Goal: Information Seeking & Learning: Find contact information

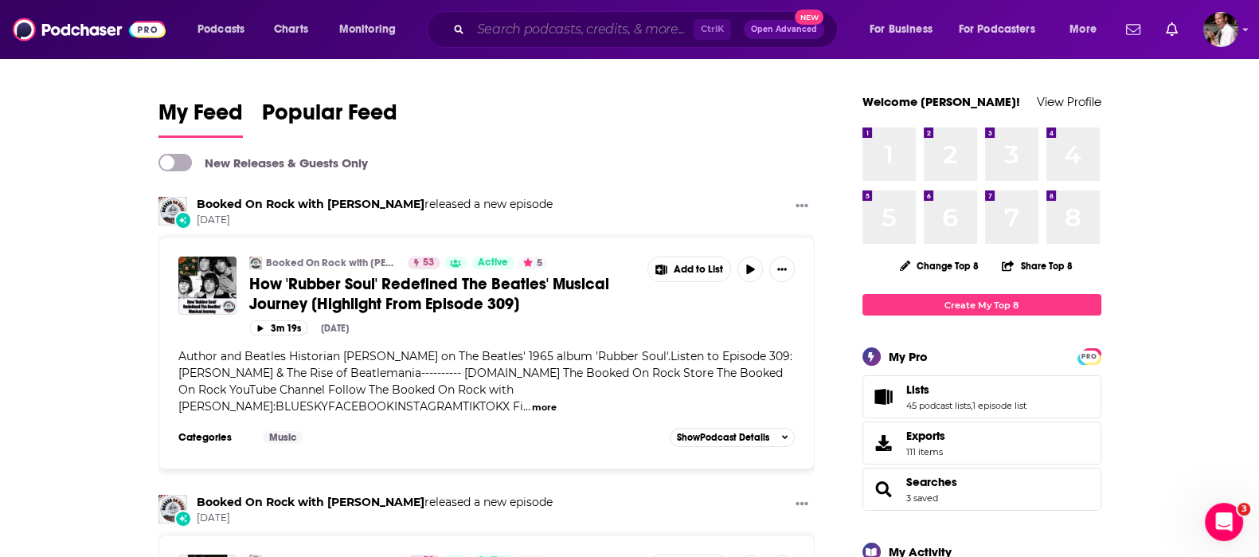
click at [524, 25] on input "Search podcasts, credits, & more..." at bounding box center [582, 29] width 223 height 25
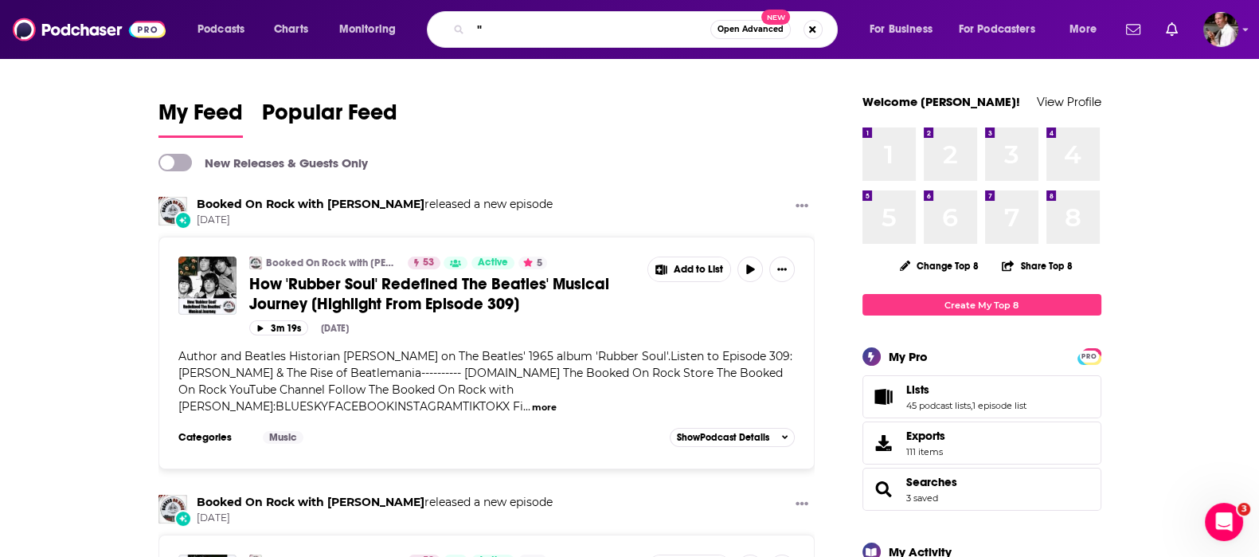
paste input "Hard Rain & Pink Cadillacs"
type input ""Hard Rain & Pink Cadillacs""
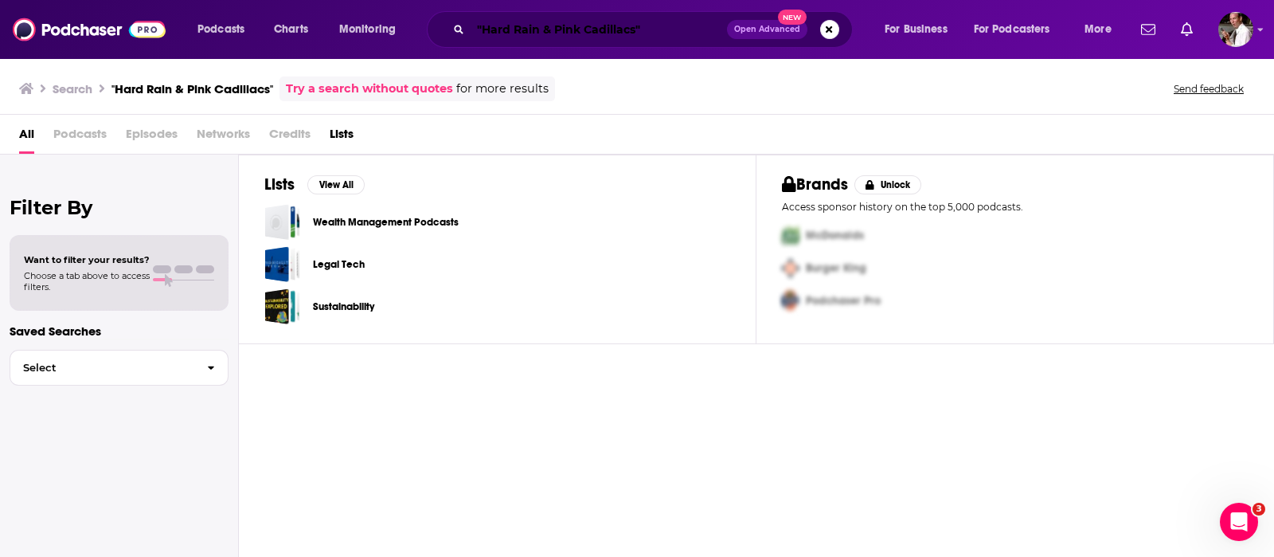
click at [678, 30] on input ""Hard Rain & Pink Cadillacs"" at bounding box center [599, 29] width 256 height 25
click at [661, 30] on input ""Hard Rain & Pink Cadillacs"" at bounding box center [599, 29] width 256 height 25
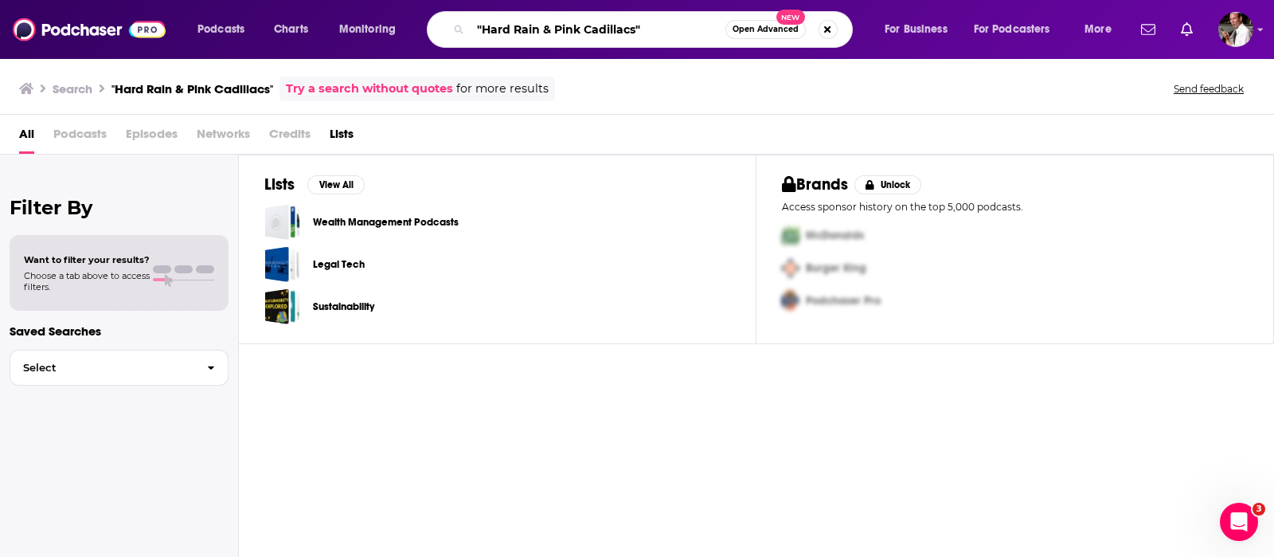
click at [661, 30] on input ""Hard Rain & Pink Cadillacs"" at bounding box center [598, 29] width 255 height 25
click at [757, 27] on span "Open Advanced" at bounding box center [766, 29] width 66 height 8
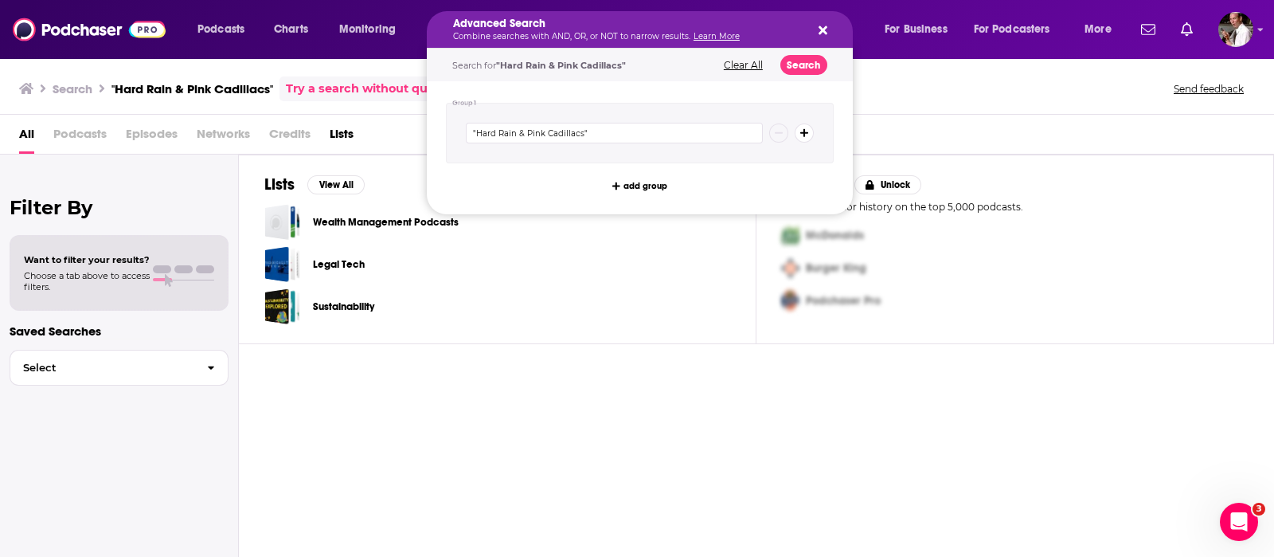
click at [1125, 202] on p "Access sponsor history on the top 5,000 podcasts." at bounding box center [1015, 207] width 466 height 12
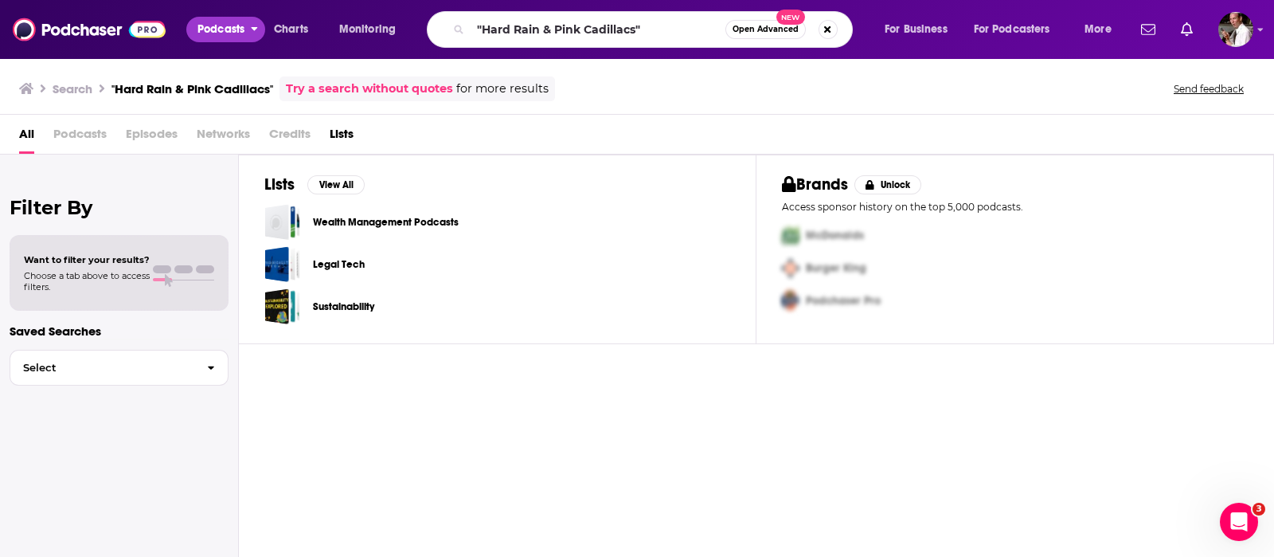
click at [214, 29] on span "Podcasts" at bounding box center [220, 29] width 47 height 22
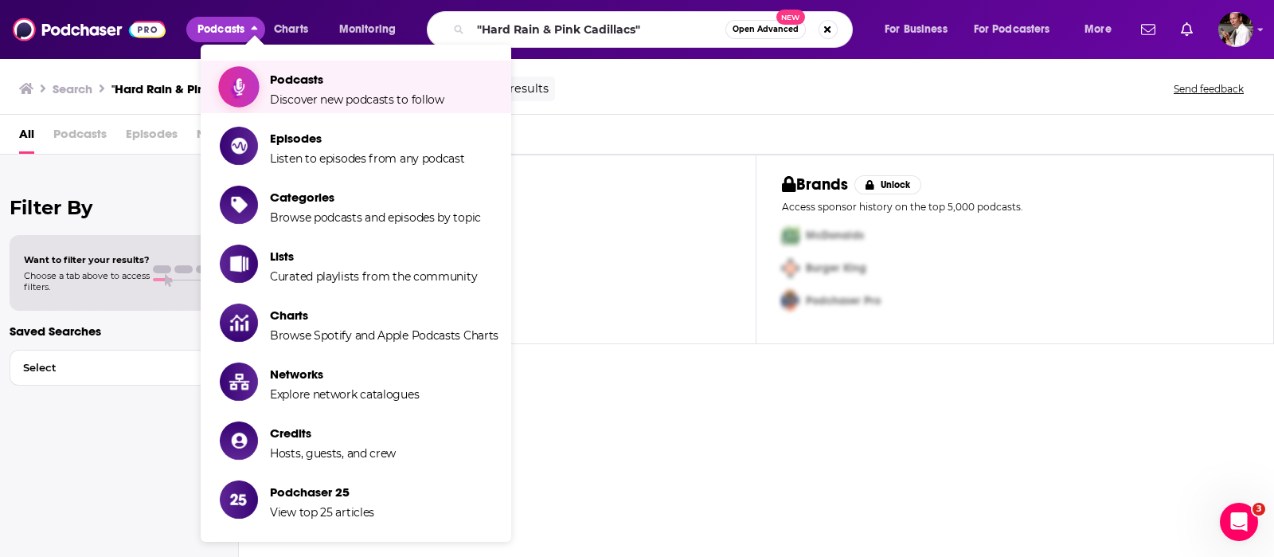
click at [255, 92] on span "Show item sub-menu" at bounding box center [239, 86] width 123 height 123
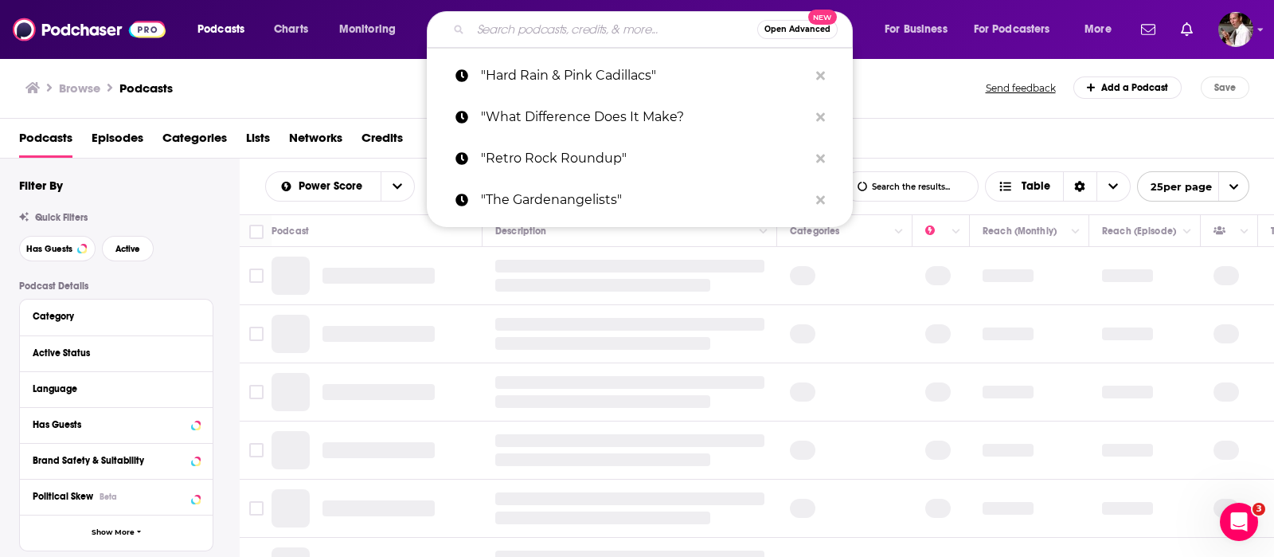
click at [517, 29] on input "Search podcasts, credits, & more..." at bounding box center [614, 29] width 287 height 25
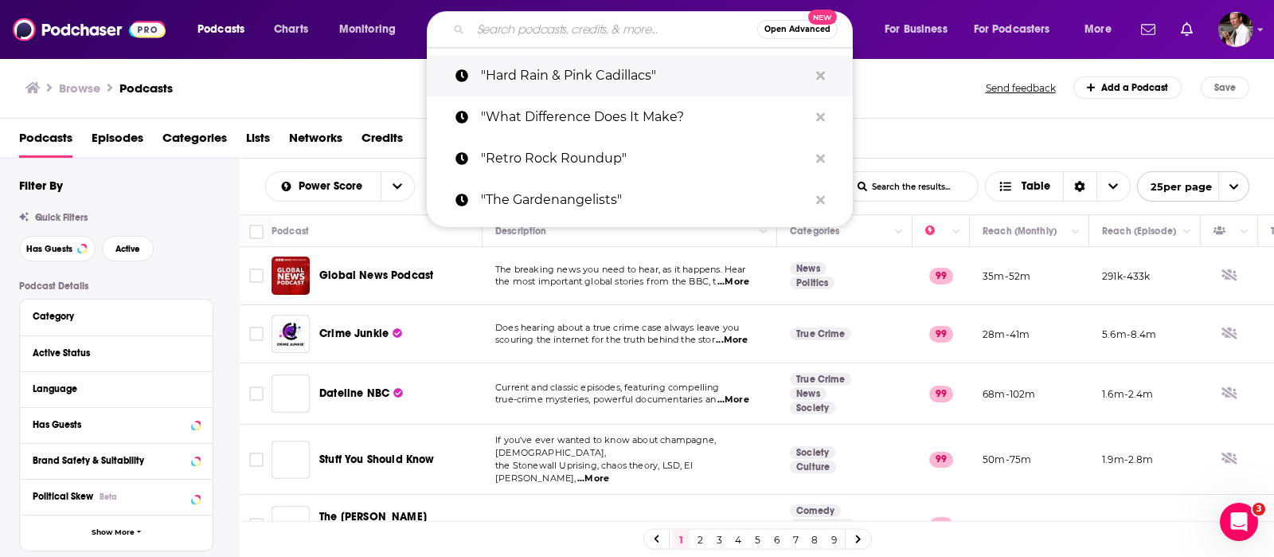
click at [560, 77] on p ""Hard Rain & Pink Cadillacs"" at bounding box center [644, 75] width 327 height 41
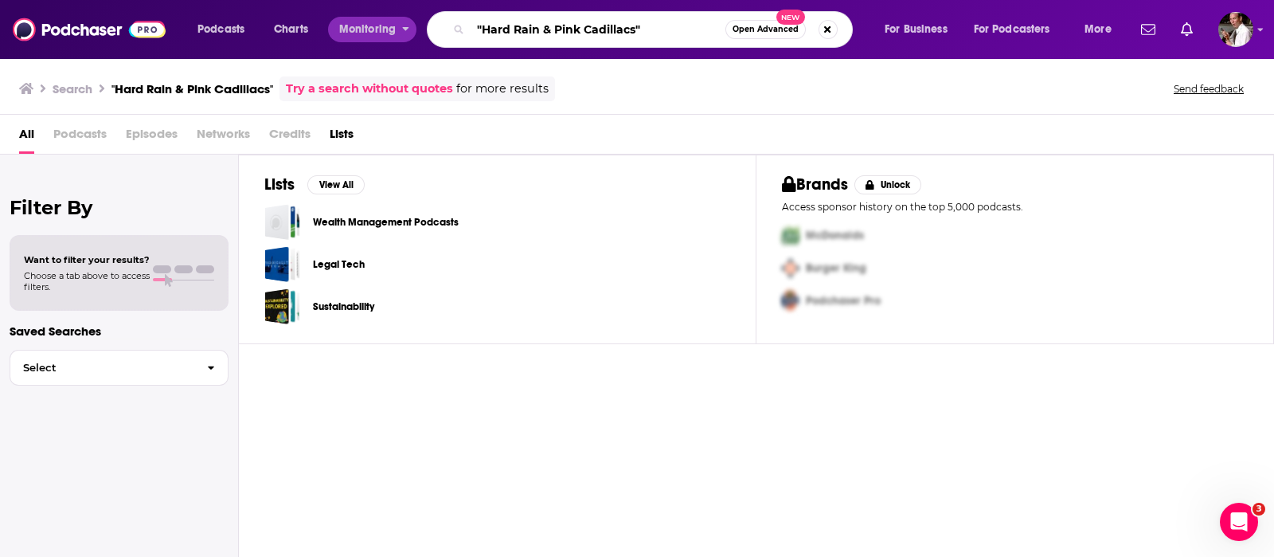
drag, startPoint x: 691, startPoint y: 22, endPoint x: 413, endPoint y: 25, distance: 277.9
click at [412, 25] on div "Podcasts Charts Monitoring "Hard Rain & Pink Cadillacs" Open Advanced New For B…" at bounding box center [656, 29] width 940 height 37
type input ""[PERSON_NAME]""
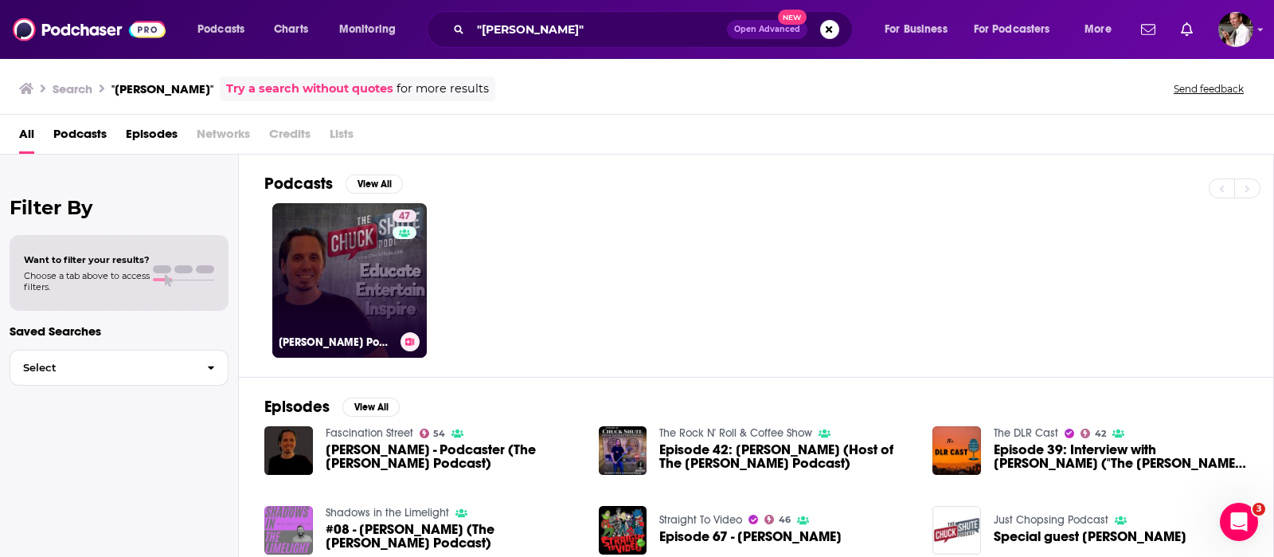
click at [335, 284] on link "47 [PERSON_NAME] Podcast" at bounding box center [349, 280] width 154 height 154
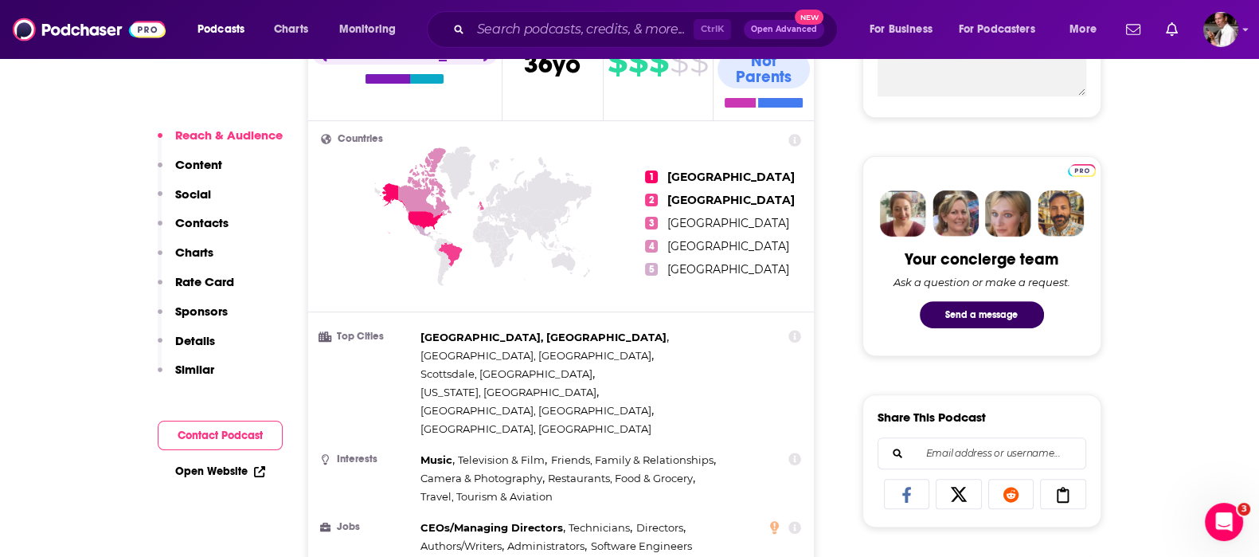
scroll to position [1194, 0]
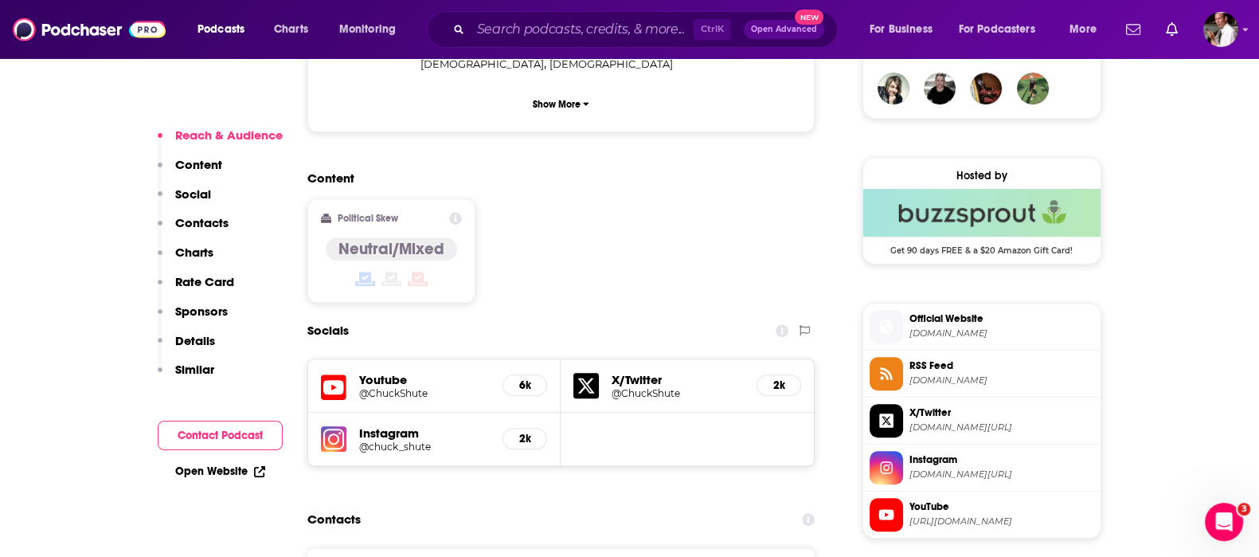
drag, startPoint x: 661, startPoint y: 470, endPoint x: 510, endPoint y: 462, distance: 150.7
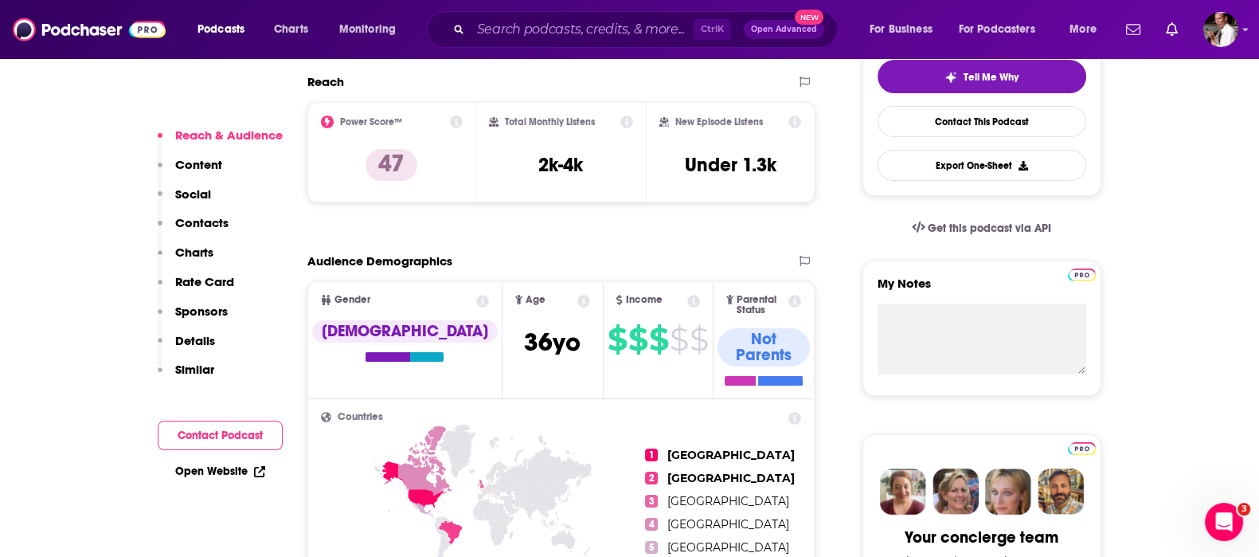
scroll to position [0, 0]
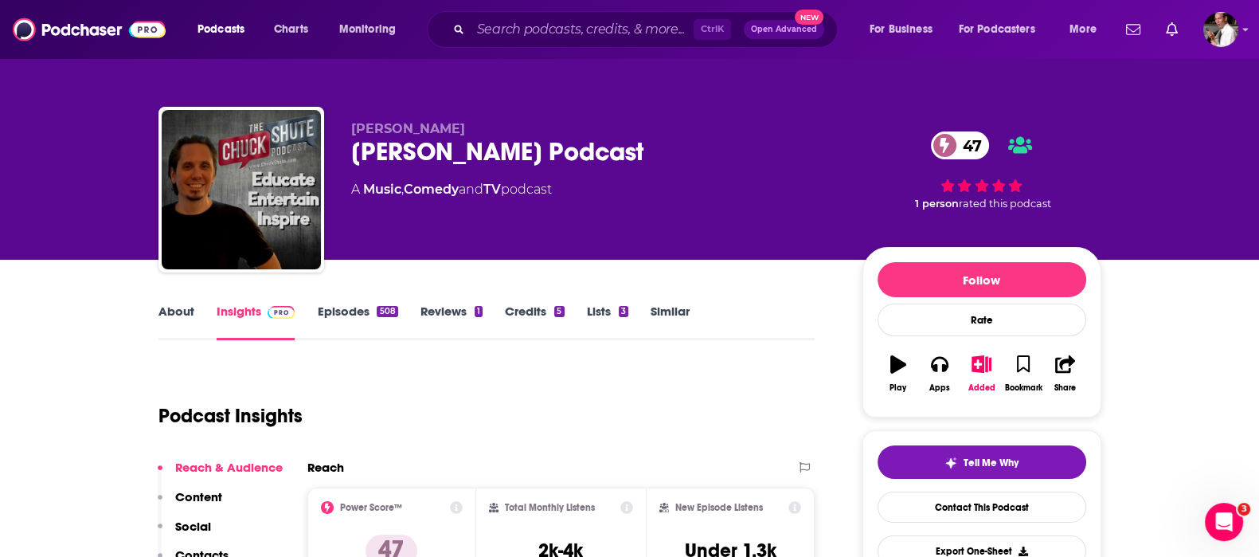
click at [346, 314] on link "Episodes 508" at bounding box center [357, 321] width 80 height 37
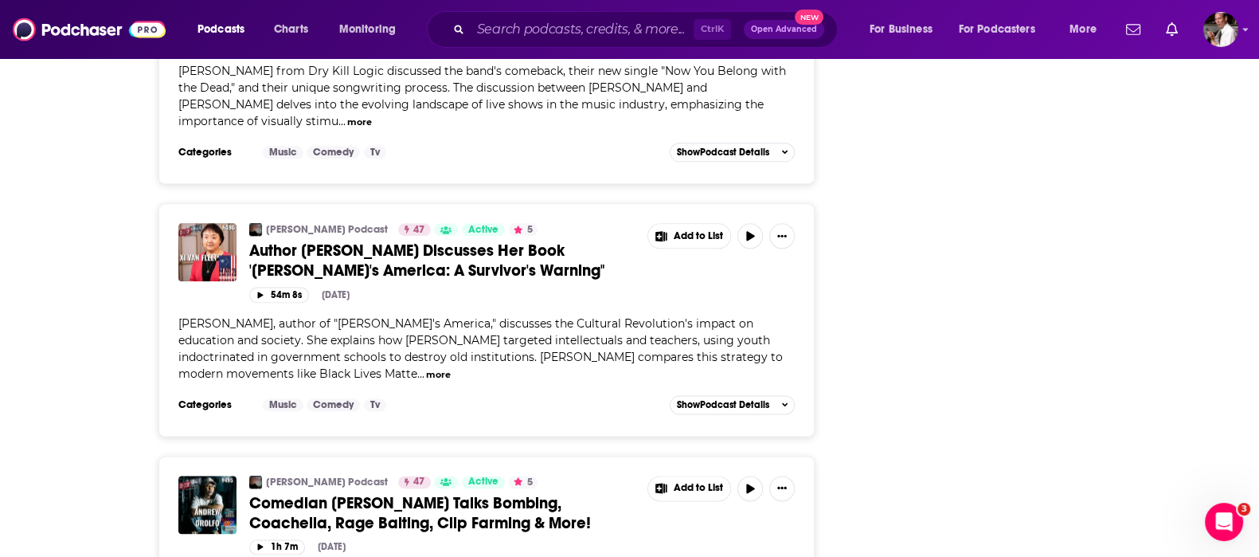
scroll to position [2654, 0]
